Goal: Task Accomplishment & Management: Use online tool/utility

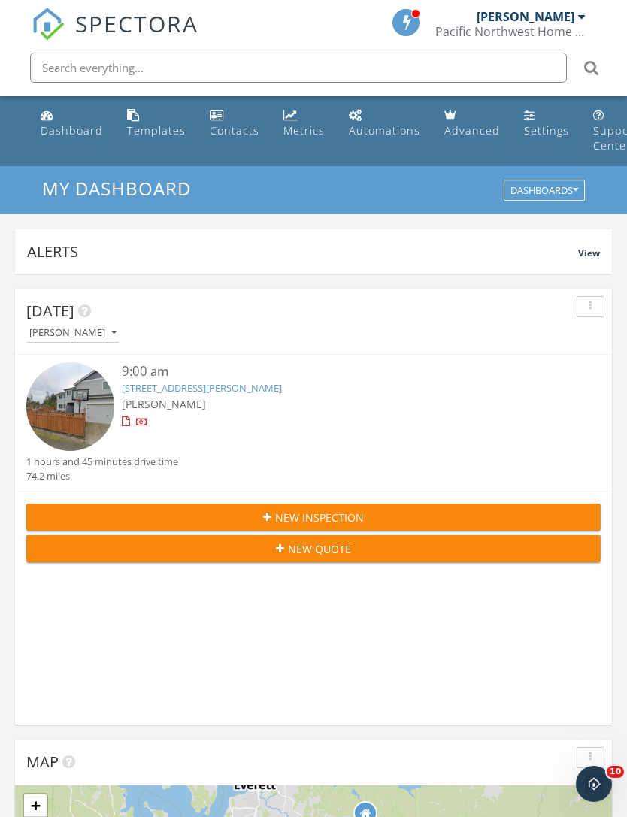
click at [180, 388] on link "18313 Berkeley Pkwy E, Bonney Lake, WA 98391" at bounding box center [202, 388] width 160 height 14
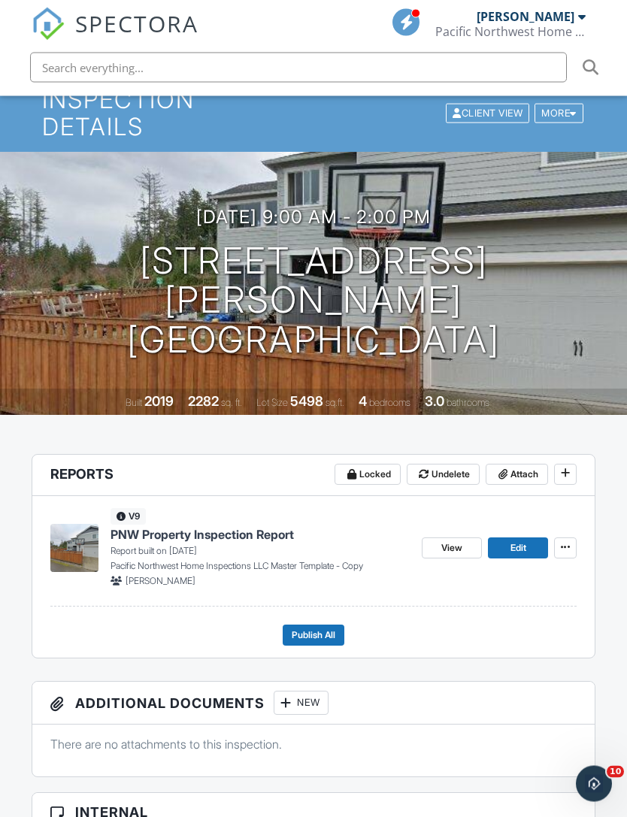
scroll to position [112, 0]
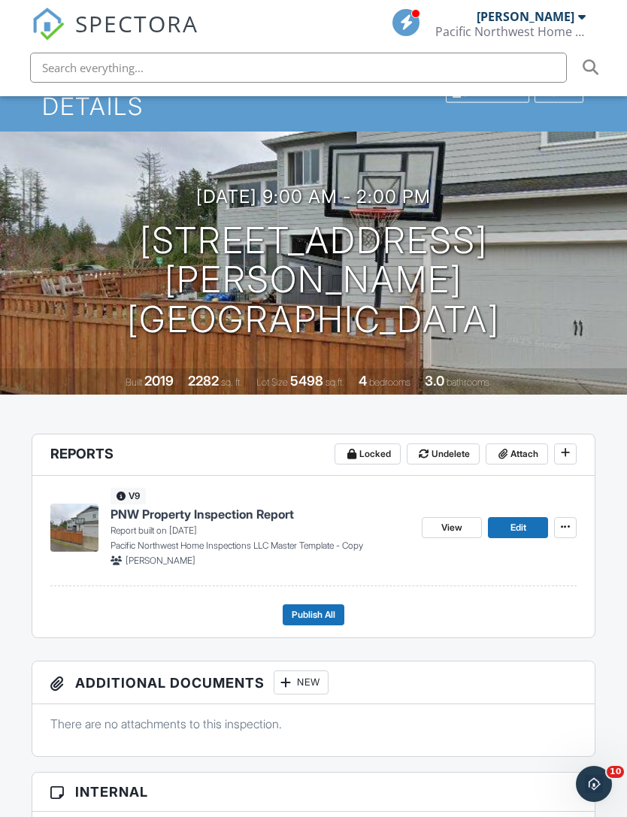
click at [522, 520] on span "Edit" at bounding box center [518, 527] width 16 height 15
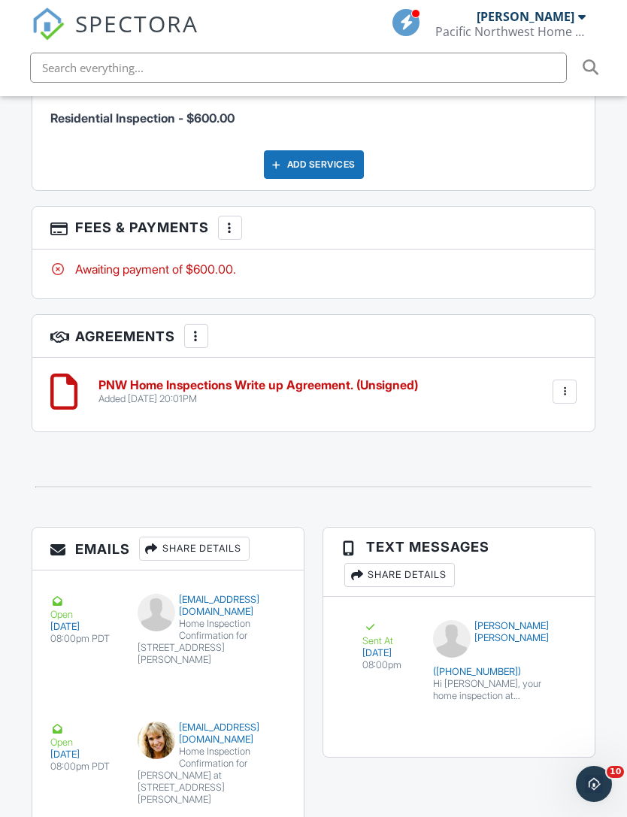
scroll to position [2059, 0]
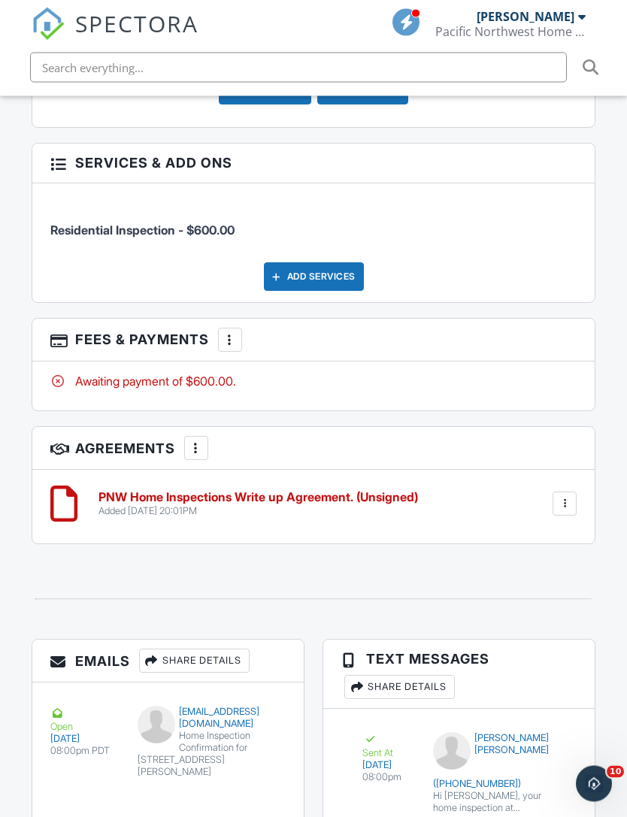
click at [554, 373] on div "Awaiting payment of $600.00." at bounding box center [313, 381] width 527 height 17
click at [229, 333] on div at bounding box center [229, 340] width 15 height 15
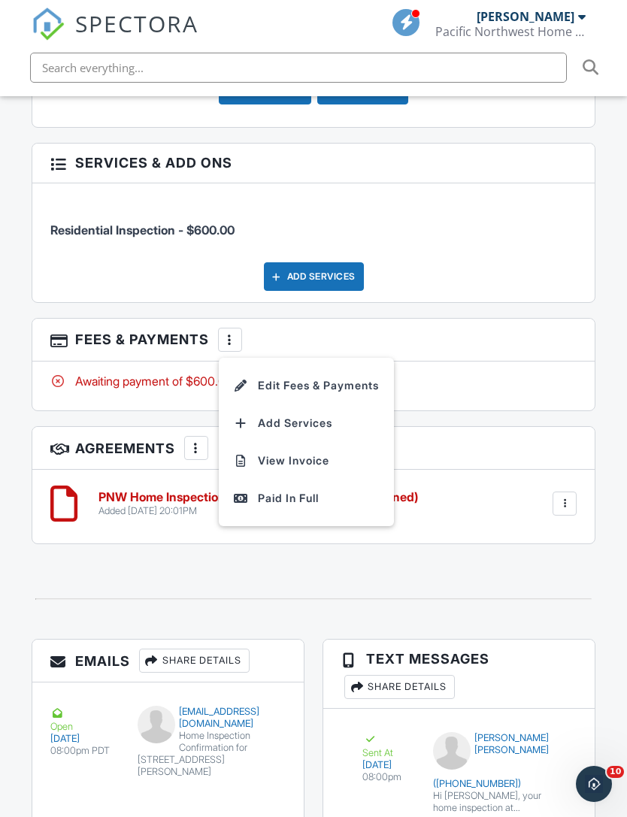
click at [552, 204] on li "Residential Inspection - $600.00" at bounding box center [313, 223] width 527 height 56
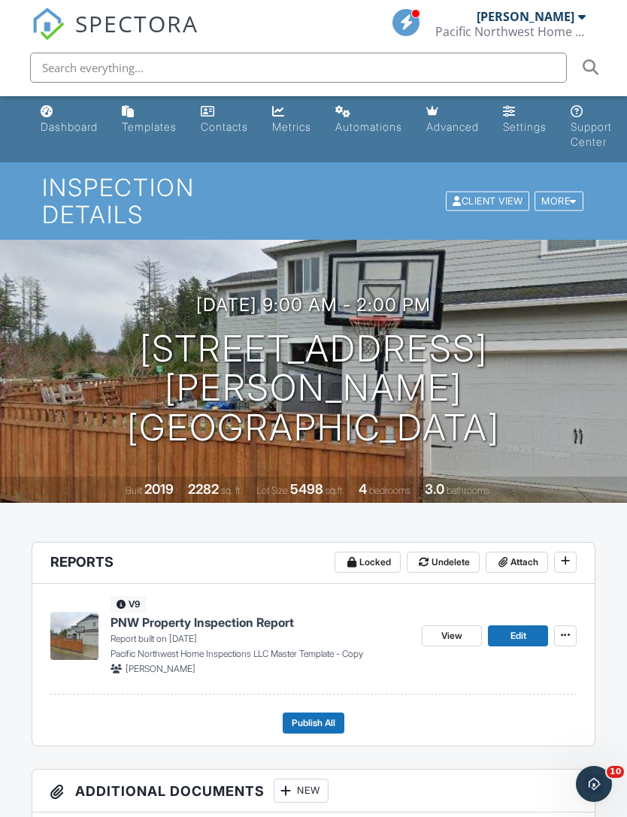
scroll to position [0, 15]
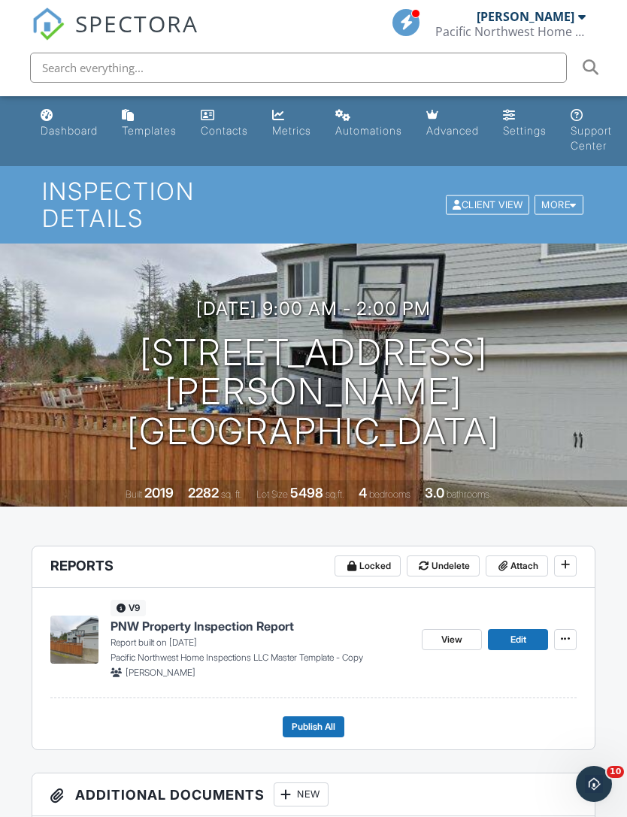
click at [510, 632] on span "Edit" at bounding box center [518, 639] width 16 height 15
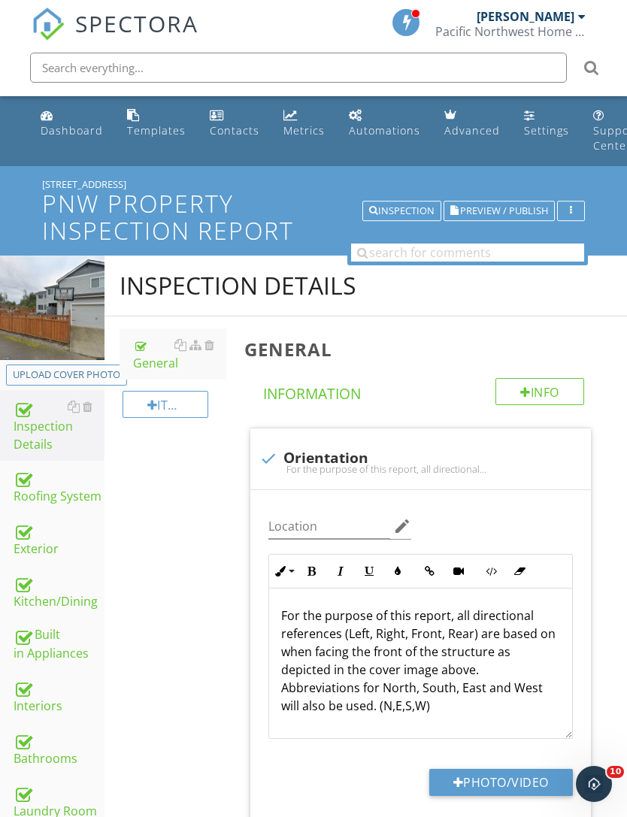
click at [76, 369] on div "Upload cover photo" at bounding box center [66, 374] width 107 height 15
type input "C:\fakepath\dji_fly_20250927_083804_385_1758987987740_photo_optimized_Original.…"
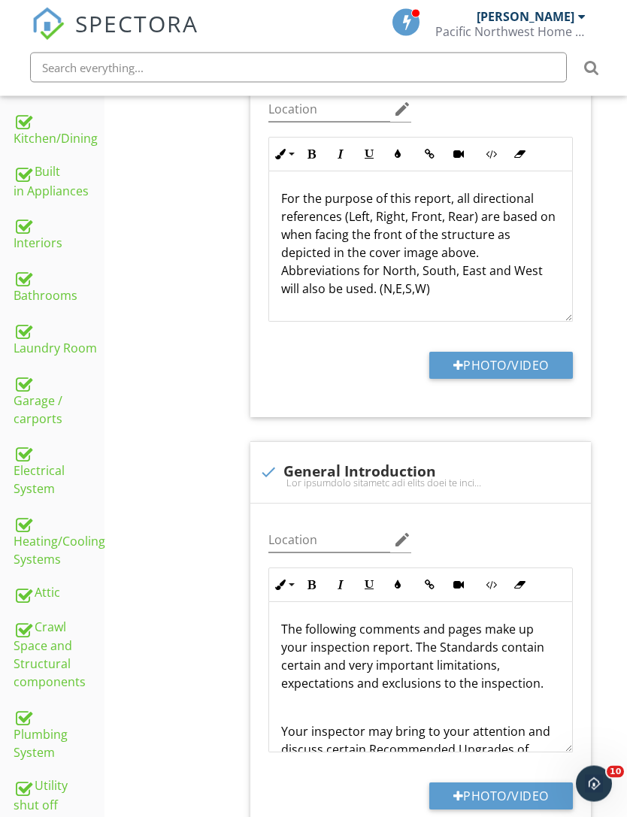
scroll to position [399, 0]
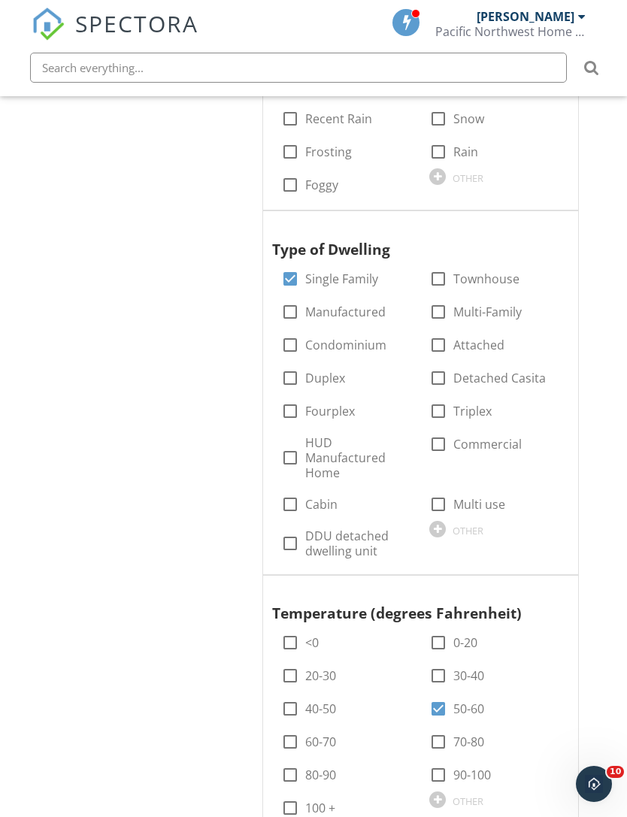
scroll to position [2012, 0]
